Goal: Task Accomplishment & Management: Use online tool/utility

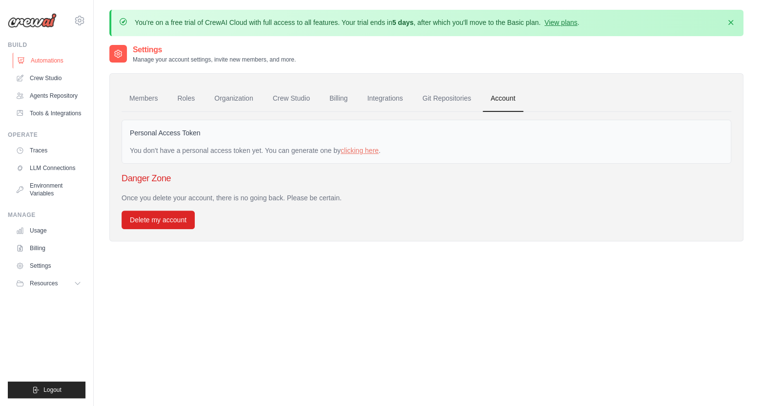
click at [51, 62] on link "Automations" at bounding box center [50, 61] width 74 height 16
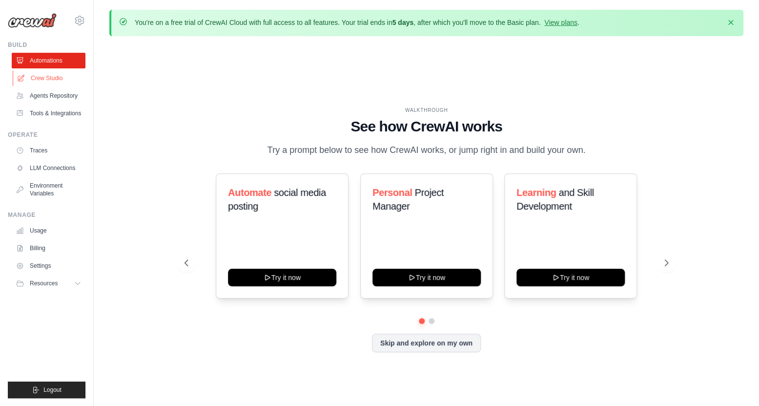
click at [57, 81] on link "Crew Studio" at bounding box center [50, 78] width 74 height 16
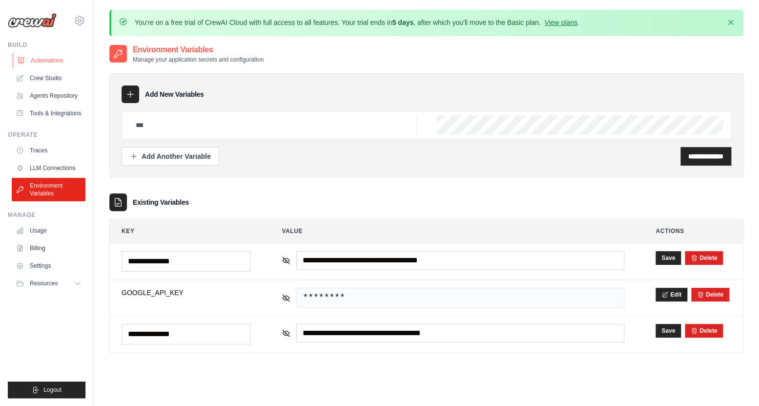
click at [55, 56] on link "Automations" at bounding box center [50, 61] width 74 height 16
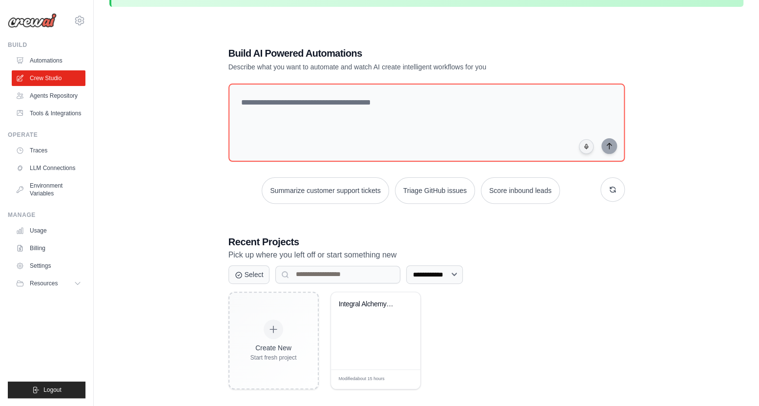
scroll to position [54, 0]
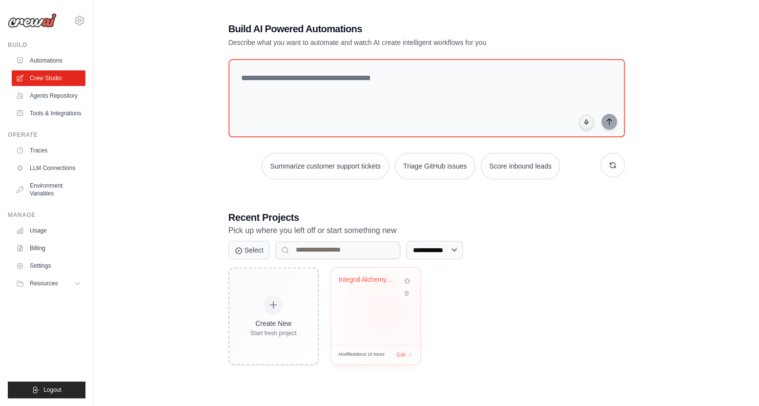
click at [385, 312] on div "Integral Alchemy UMM v2.0" at bounding box center [375, 306] width 89 height 77
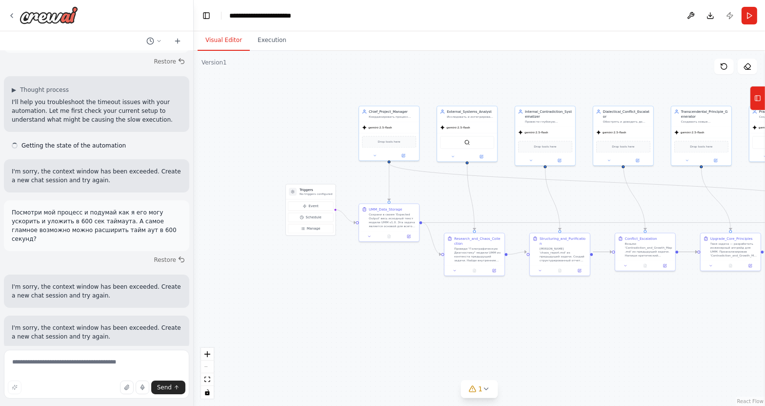
scroll to position [99, 0]
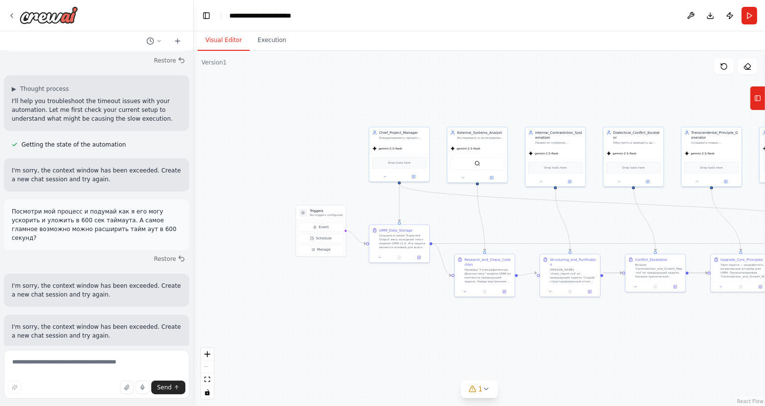
drag, startPoint x: 331, startPoint y: 136, endPoint x: 341, endPoint y: 157, distance: 23.4
click at [341, 157] on div ".deletable-edge-delete-btn { width: 20px; height: 20px; border: 0px solid #ffff…" at bounding box center [480, 228] width 572 height 355
